Goal: Transaction & Acquisition: Book appointment/travel/reservation

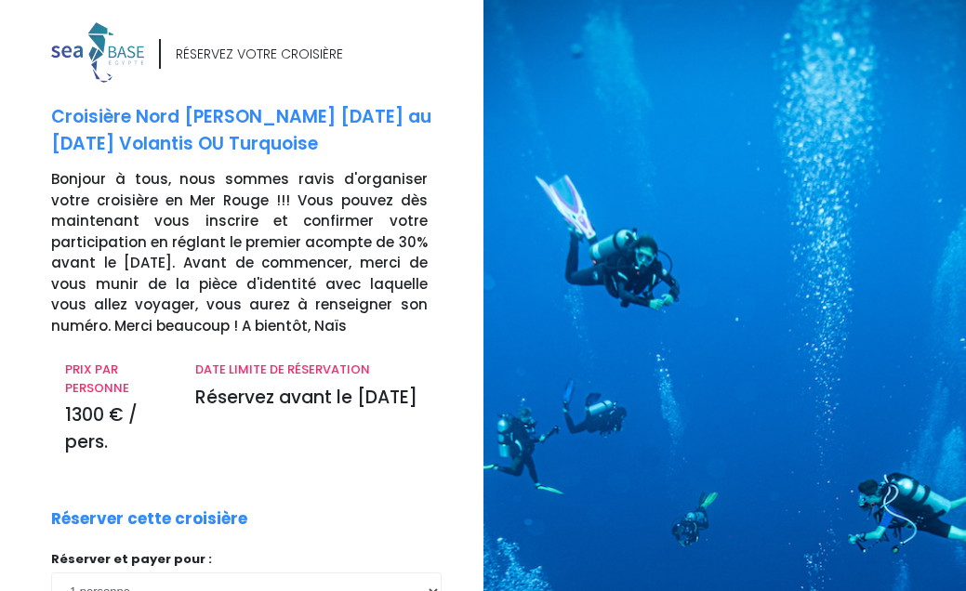
scroll to position [403, 0]
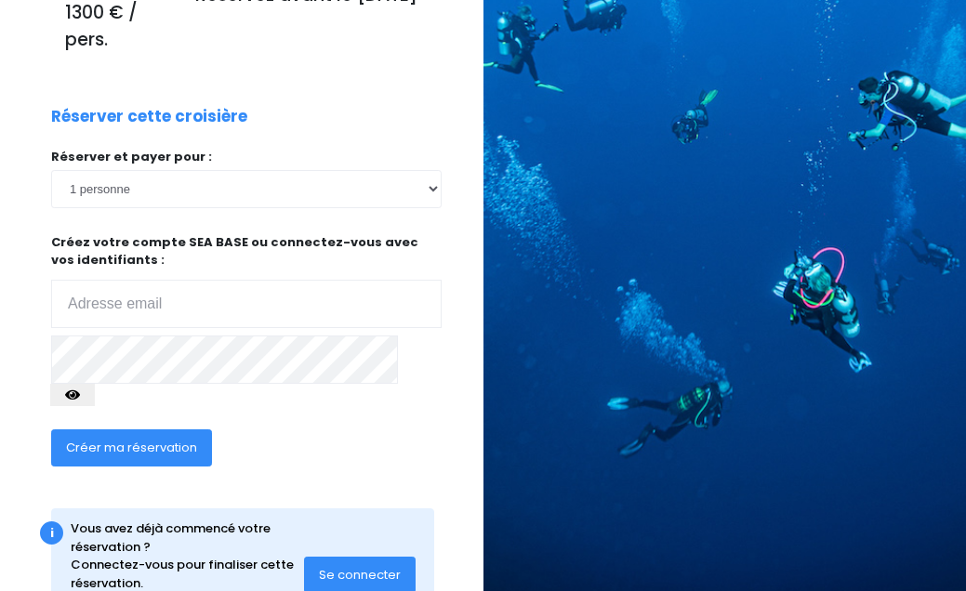
click at [82, 297] on input "email" at bounding box center [246, 304] width 390 height 48
type input "damien60270@yahoo.com"
click at [174, 439] on span "Créer ma réservation" at bounding box center [131, 448] width 131 height 18
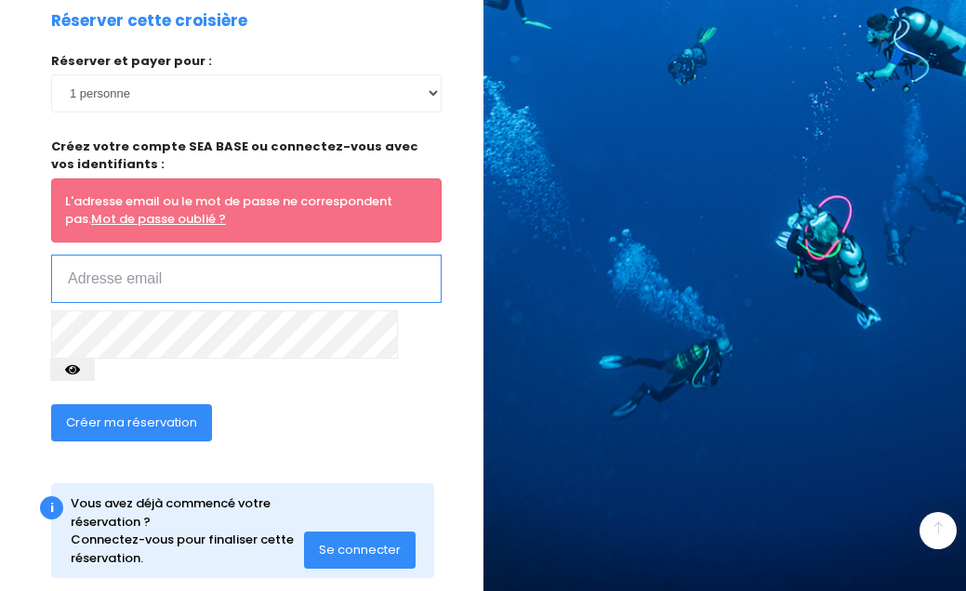
scroll to position [497, 0]
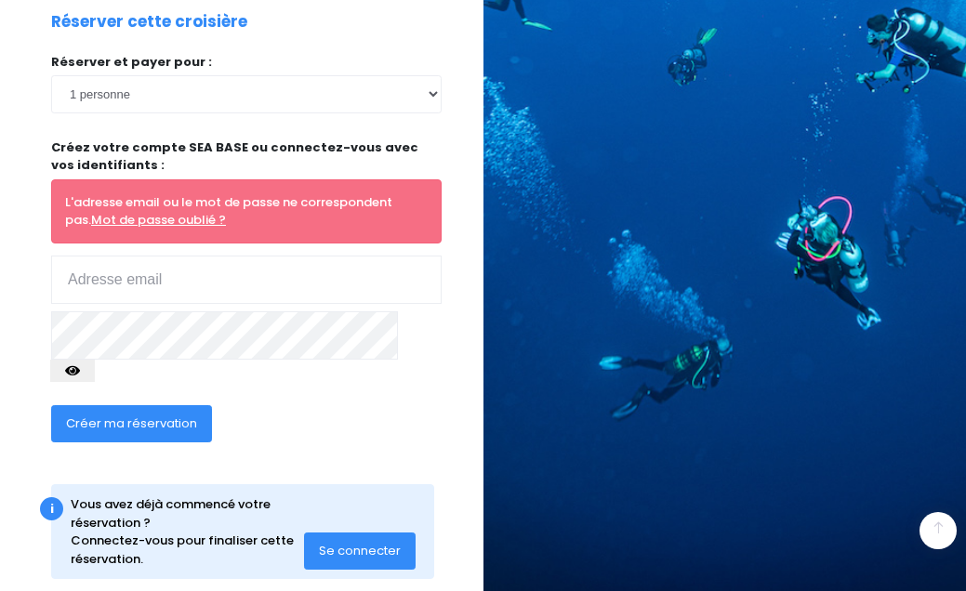
click at [355, 542] on span "Se connecter" at bounding box center [360, 551] width 82 height 18
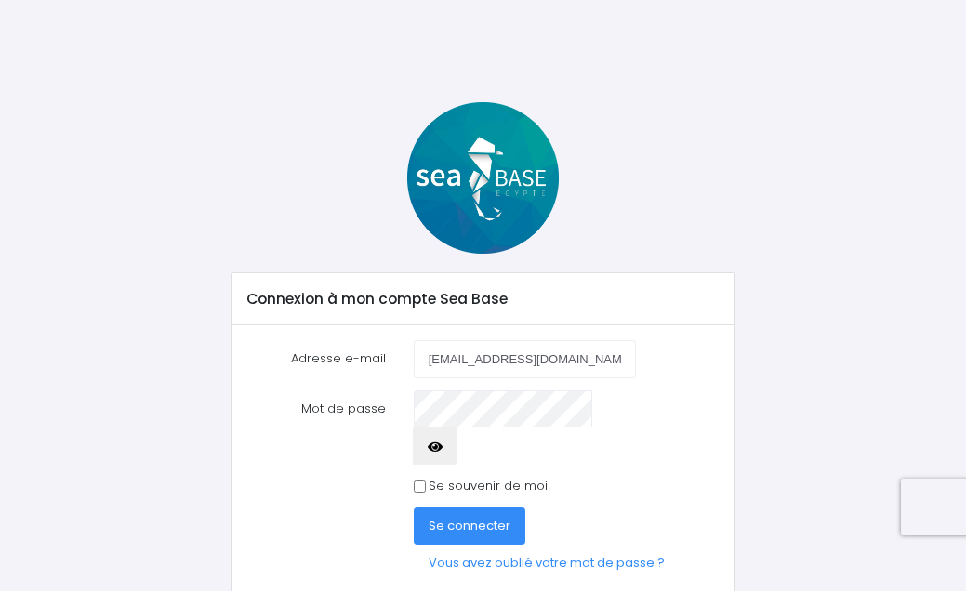
type input "damien60270@yahoo.com"
click at [457, 428] on button "button" at bounding box center [435, 446] width 45 height 37
click at [467, 517] on span "Se connecter" at bounding box center [470, 526] width 82 height 18
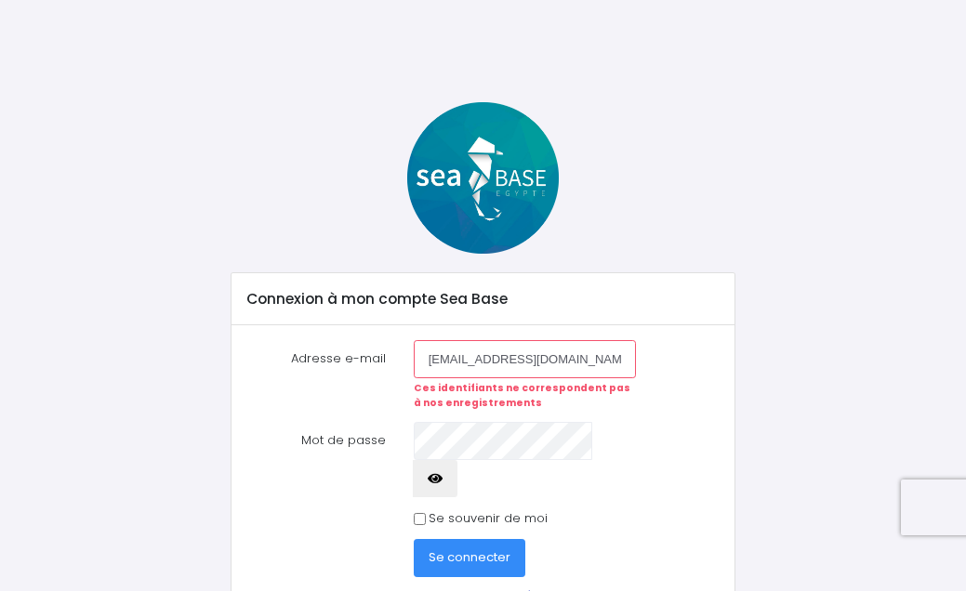
click at [535, 577] on link "Vous avez oublié votre mot de passe ?" at bounding box center [547, 595] width 266 height 37
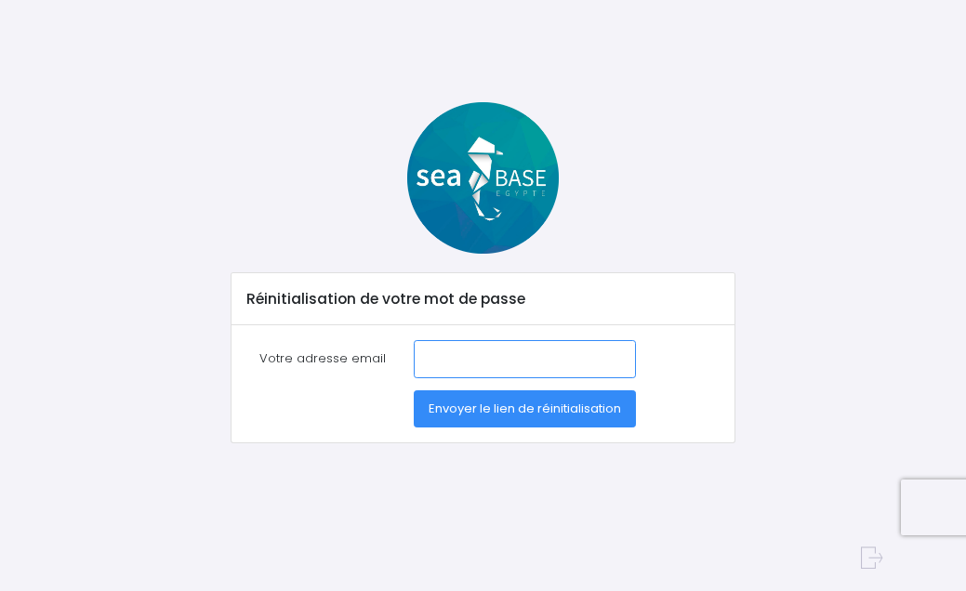
click at [447, 353] on input "Votre adresse email" at bounding box center [525, 358] width 222 height 37
type input "[EMAIL_ADDRESS][DOMAIN_NAME]"
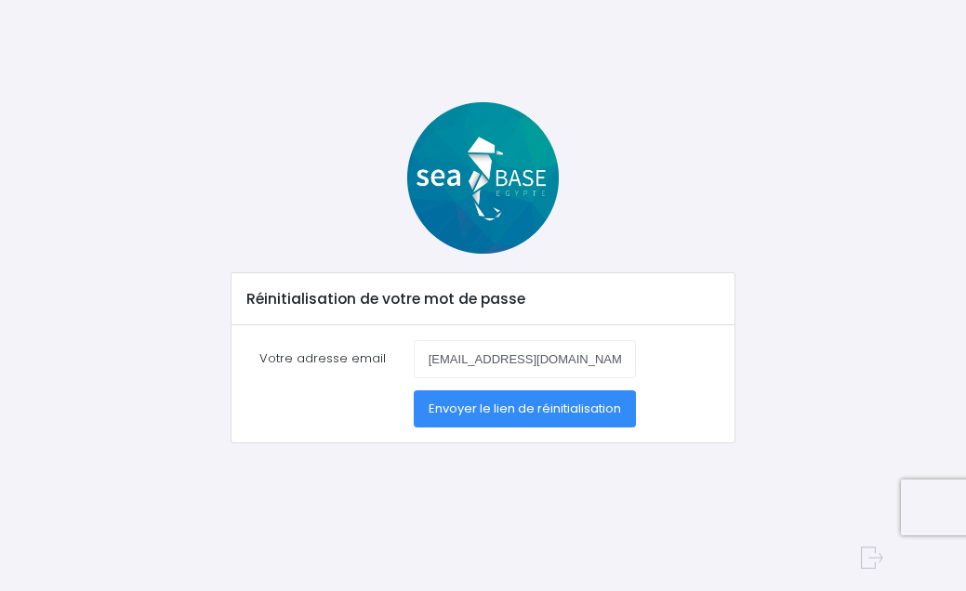
click at [466, 405] on span "Envoyer le lien de réinitialisation" at bounding box center [525, 409] width 192 height 18
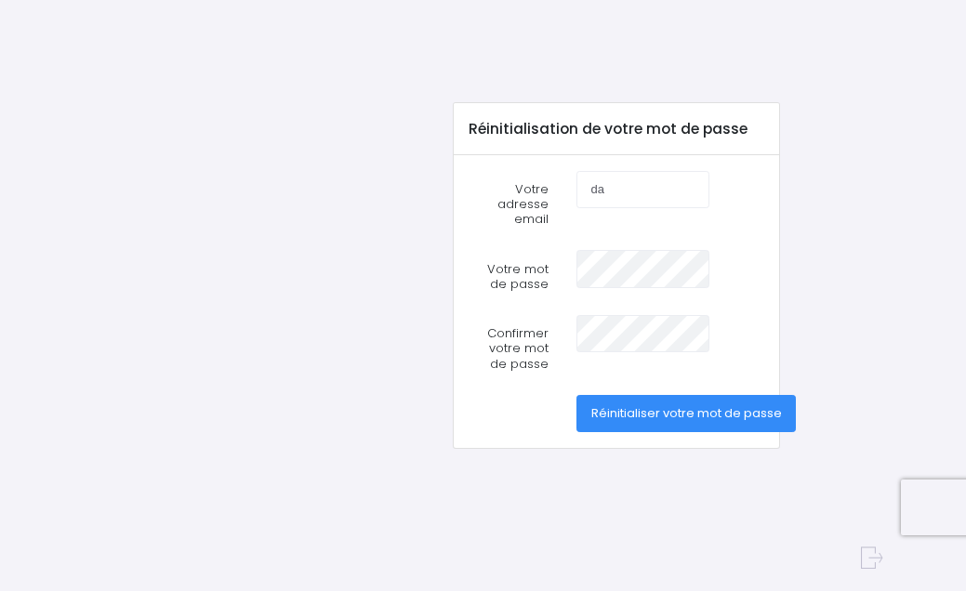
type input "damien60270@yahoo.com"
click at [653, 226] on div "damien60270@yahoo.com" at bounding box center [643, 205] width 162 height 68
click at [654, 406] on span "Réinitialiser votre mot de passe" at bounding box center [686, 413] width 191 height 18
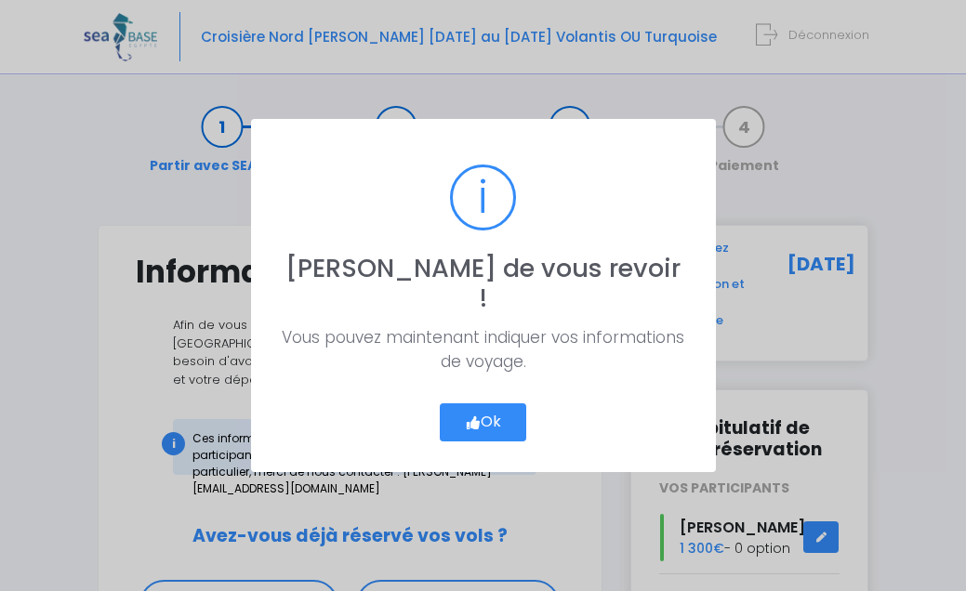
click at [482, 409] on button "Ok" at bounding box center [483, 422] width 87 height 39
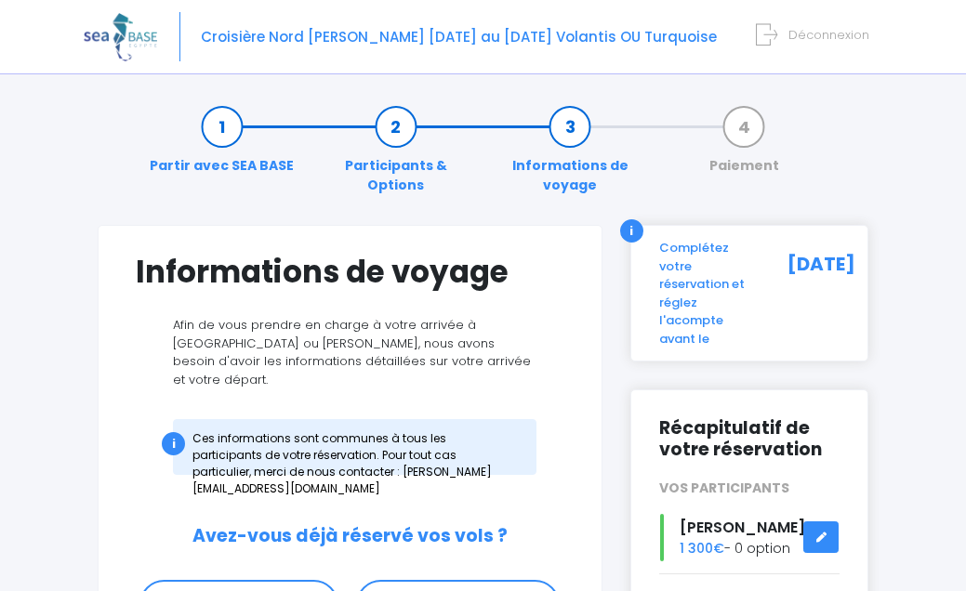
click at [777, 303] on div "05/10/2025" at bounding box center [810, 293] width 86 height 109
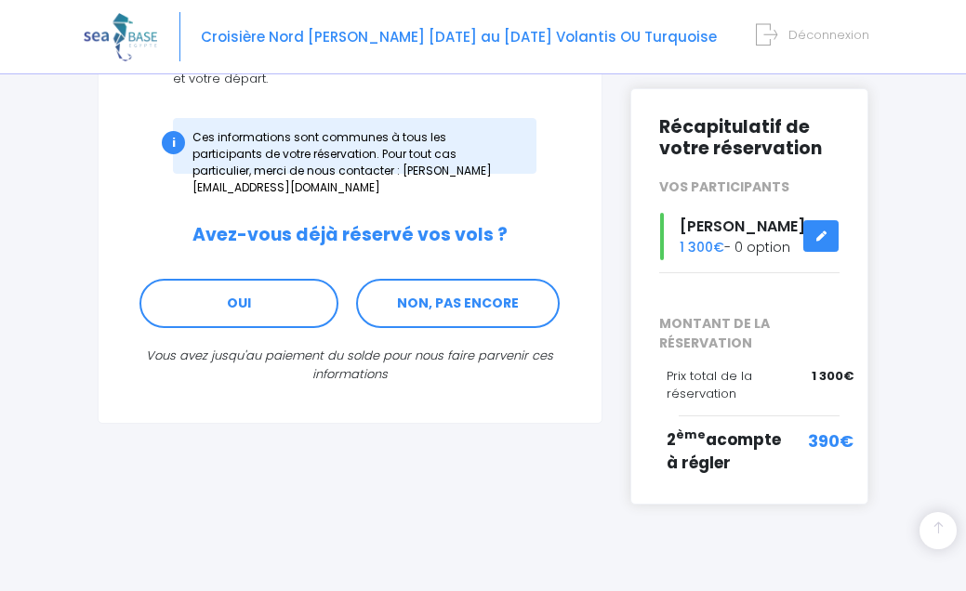
scroll to position [303, 0]
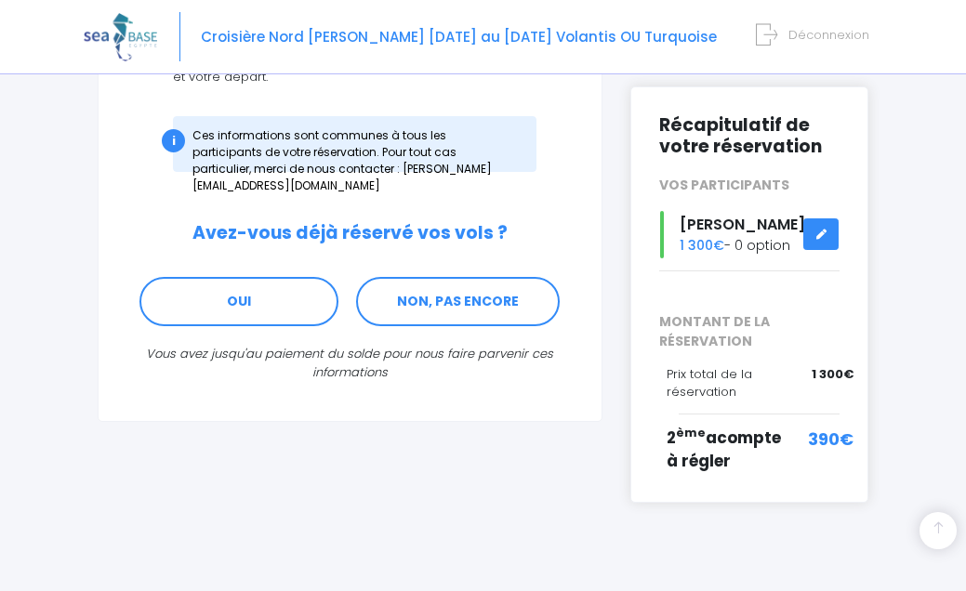
click at [817, 437] on span "390€" at bounding box center [831, 439] width 46 height 25
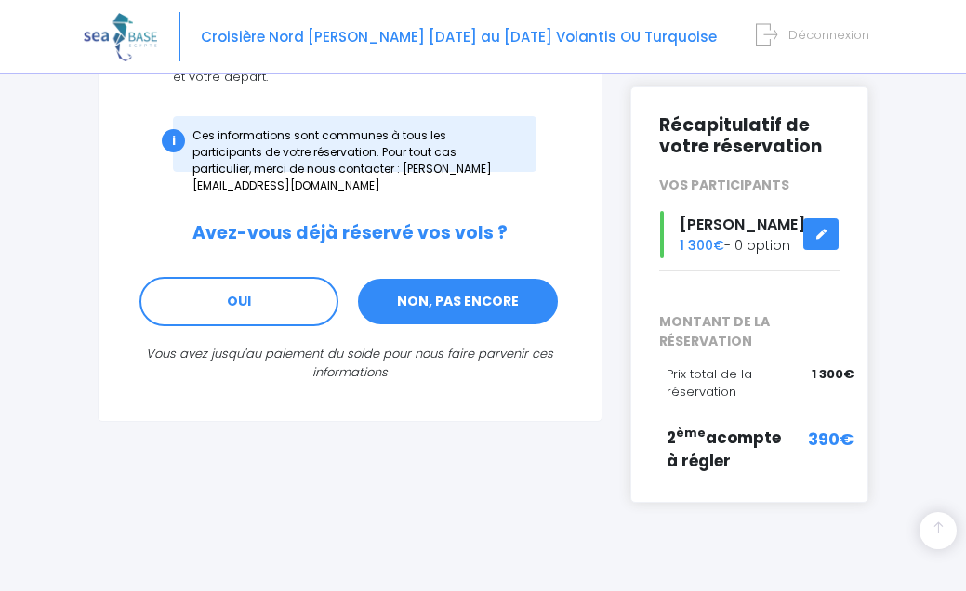
click at [417, 291] on link "NON, PAS ENCORE" at bounding box center [458, 302] width 204 height 50
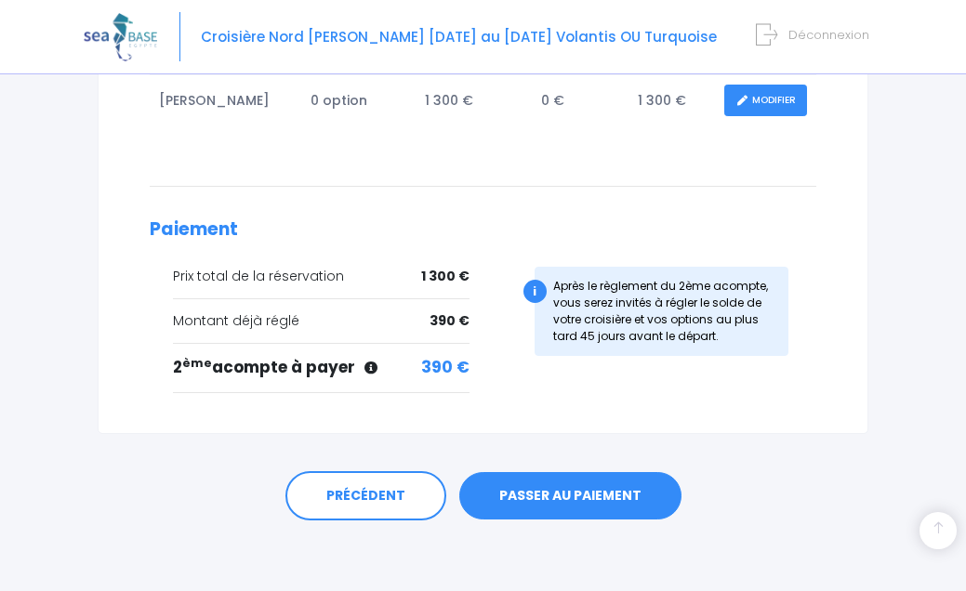
scroll to position [439, 0]
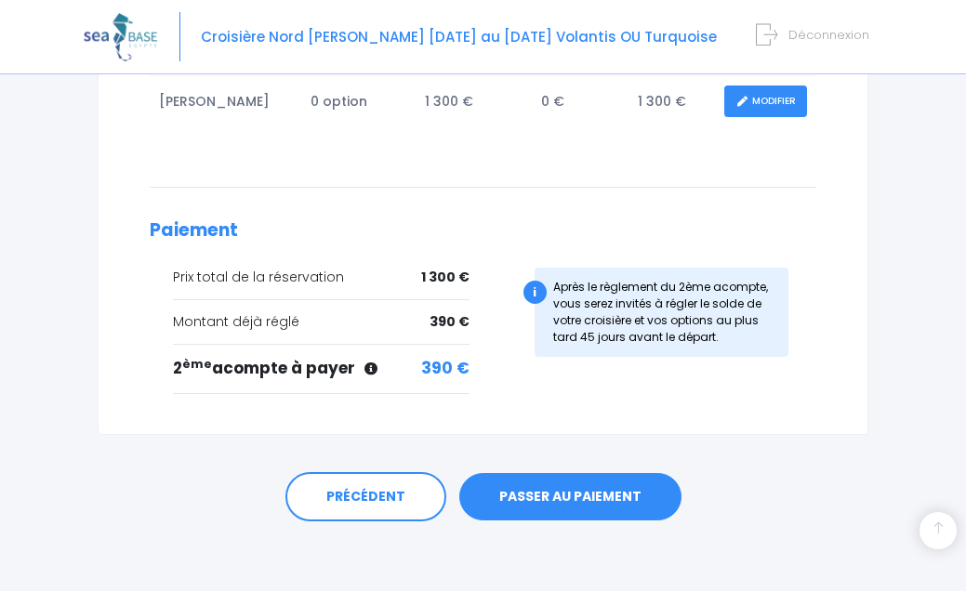
click at [535, 492] on link "PASSER AU PAIEMENT" at bounding box center [570, 497] width 222 height 48
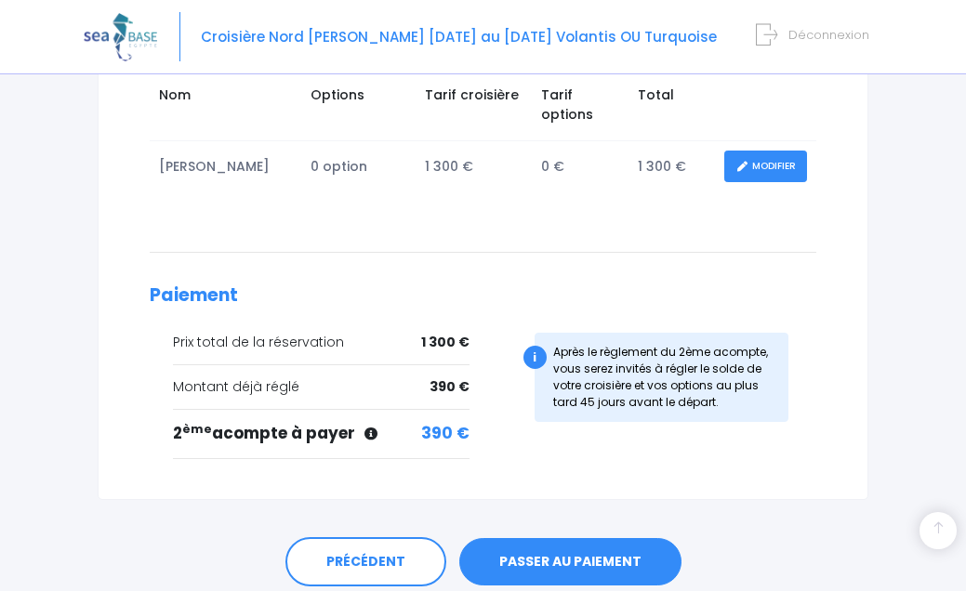
scroll to position [377, 0]
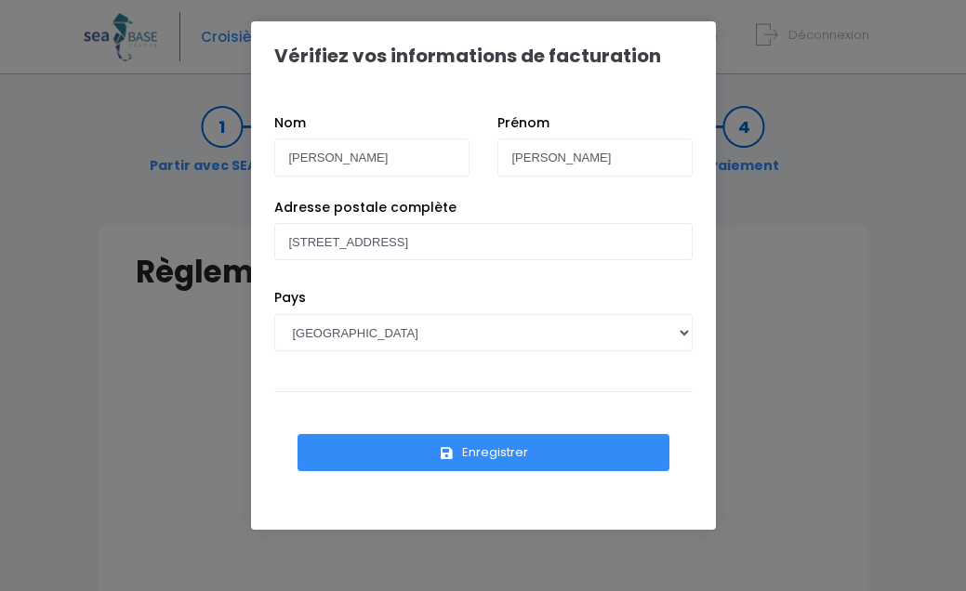
click at [498, 455] on button "Enregistrer" at bounding box center [483, 452] width 372 height 37
click at [123, 273] on div "Vérifiez vos informations de facturation Nom [PERSON_NAME] [PERSON_NAME] Pays […" at bounding box center [483, 295] width 966 height 591
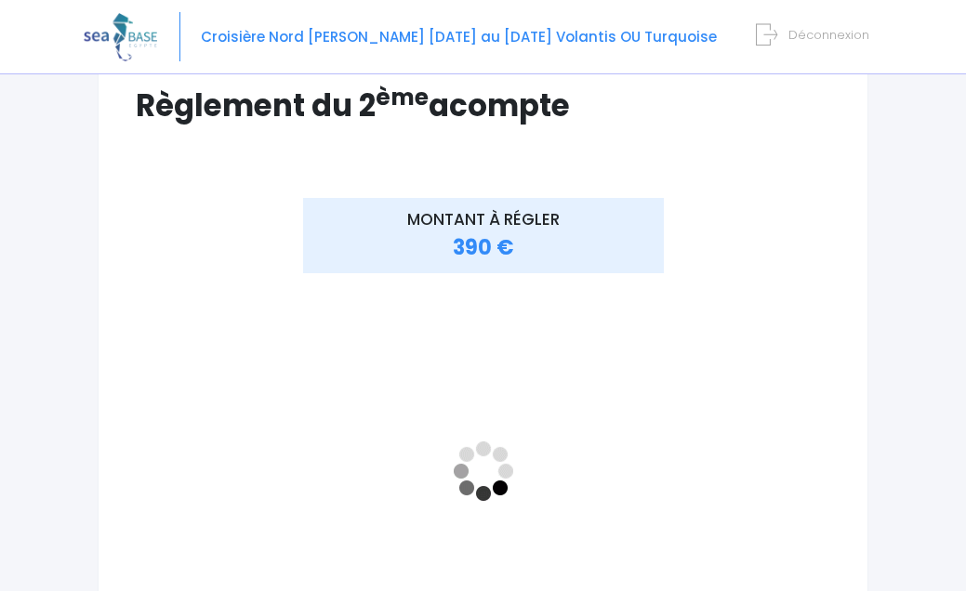
scroll to position [172, 0]
